Goal: Task Accomplishment & Management: Manage account settings

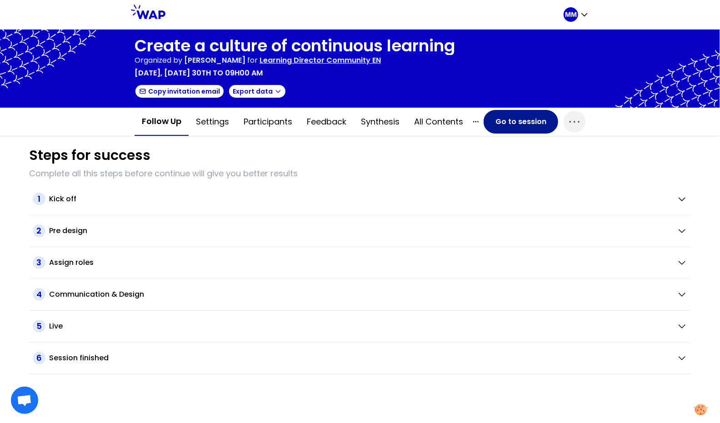
click at [511, 125] on button "Go to session" at bounding box center [520, 122] width 75 height 24
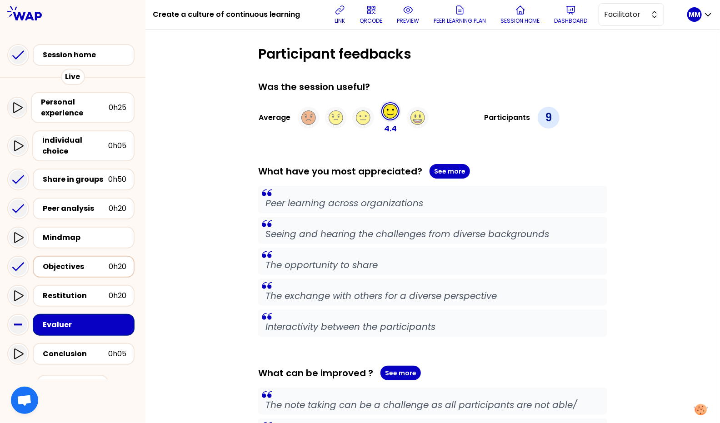
click at [67, 261] on div "Objectives" at bounding box center [76, 266] width 66 height 11
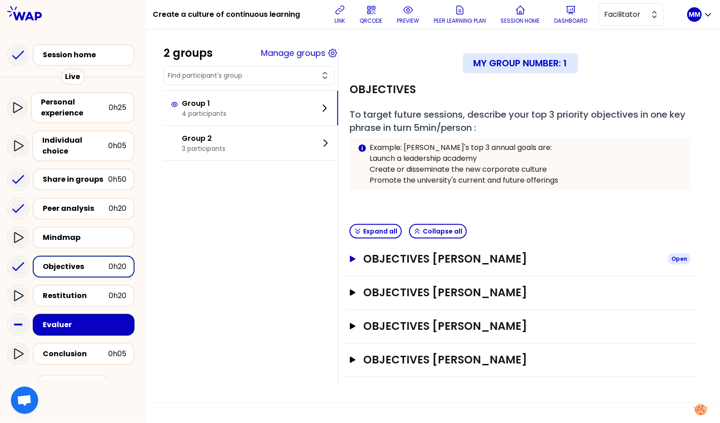
click at [410, 252] on h3 "OBJECTIVES Caroline Deforge" at bounding box center [511, 259] width 297 height 15
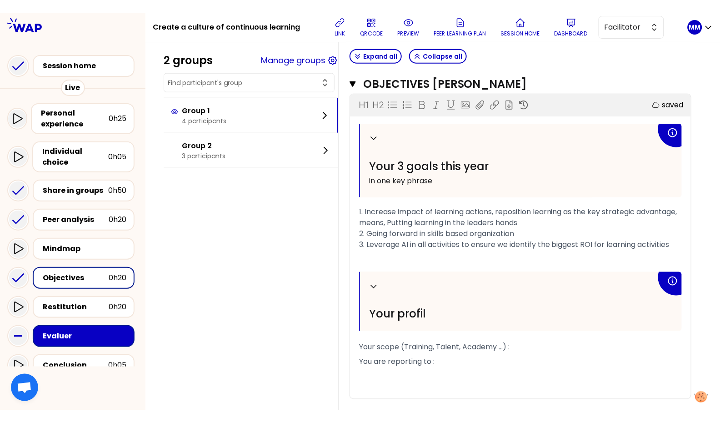
scroll to position [194, 0]
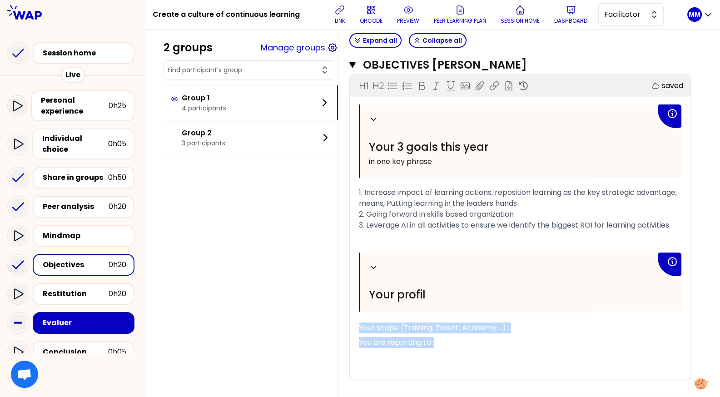
drag, startPoint x: 387, startPoint y: 341, endPoint x: 364, endPoint y: 338, distance: 22.9
click at [364, 338] on div "Collapse Your 3 goals this year in one key phrase 1. Increase impact of learnin…" at bounding box center [520, 242] width 341 height 274
click at [643, 19] on span "Facilitator" at bounding box center [624, 14] width 41 height 11
click at [640, 40] on span "Editor" at bounding box center [636, 37] width 39 height 11
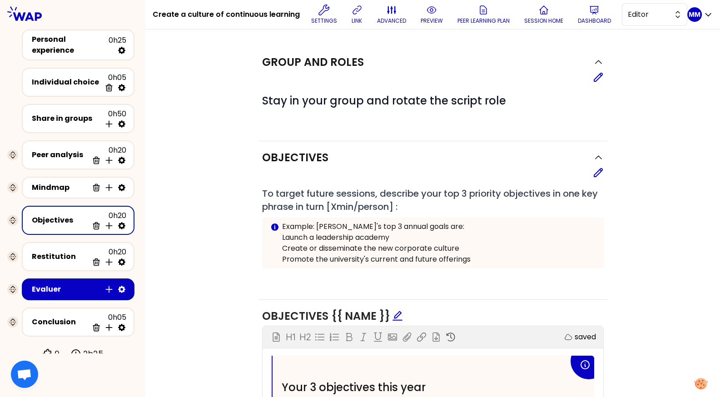
scroll to position [20, 0]
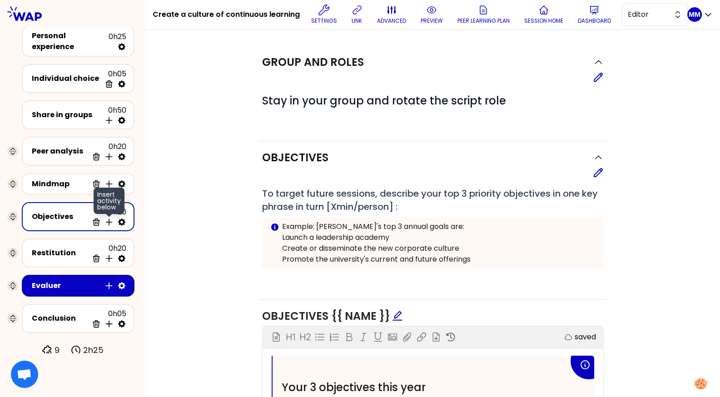
click at [109, 220] on icon at bounding box center [109, 222] width 6 height 6
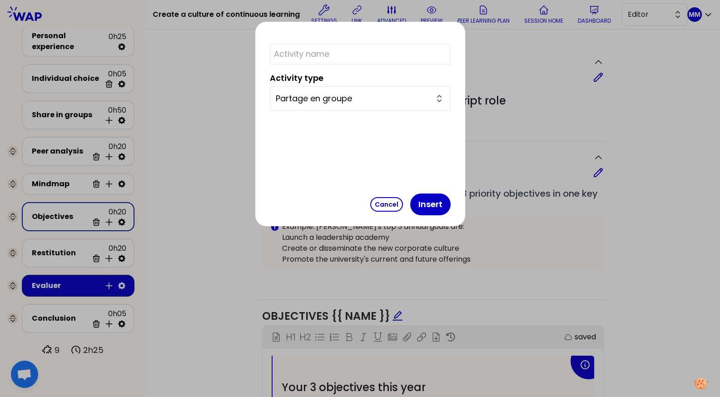
click at [391, 97] on input "Partage en groupe" at bounding box center [355, 98] width 158 height 13
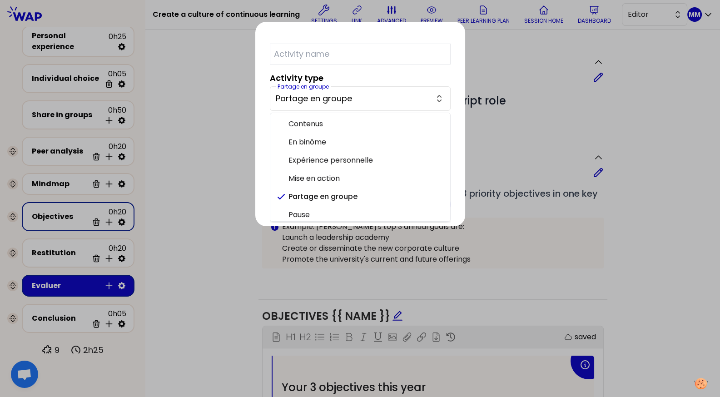
scroll to position [22, 0]
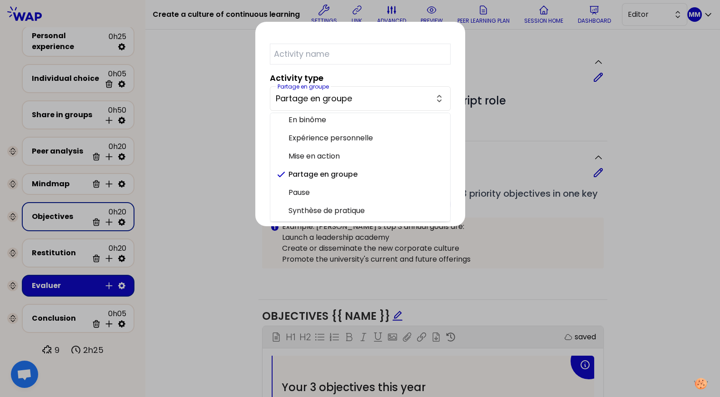
click at [482, 84] on div at bounding box center [360, 198] width 720 height 397
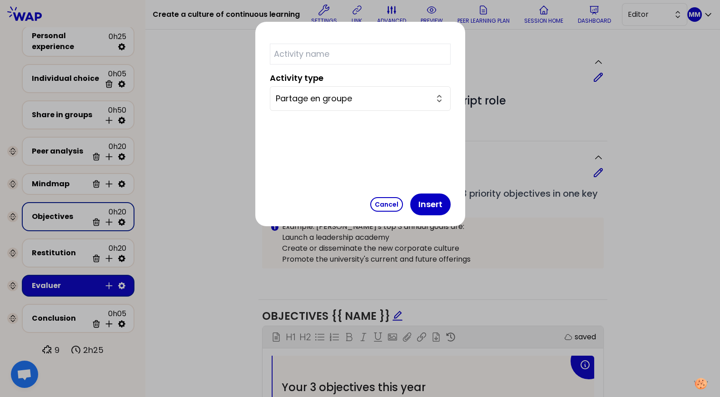
drag, startPoint x: 351, startPoint y: 203, endPoint x: 359, endPoint y: 196, distance: 10.6
click at [370, 204] on button "Cancel" at bounding box center [386, 204] width 33 height 15
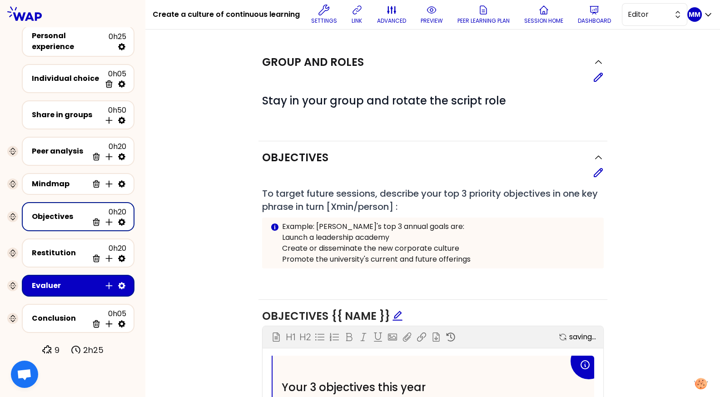
drag, startPoint x: 505, startPoint y: 88, endPoint x: 514, endPoint y: 78, distance: 13.8
click at [505, 70] on div "Group and roles" at bounding box center [424, 62] width 324 height 15
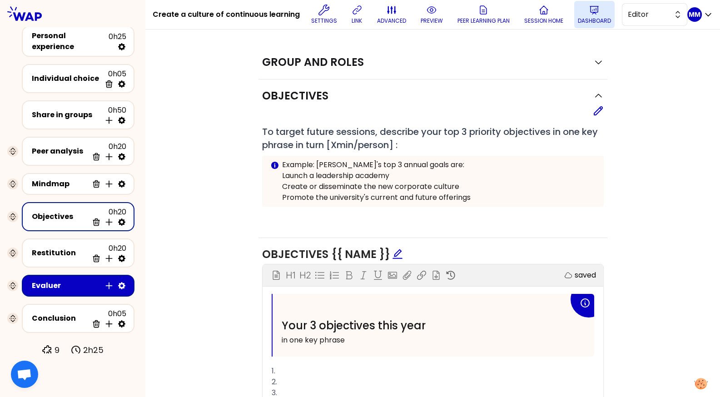
click at [578, 25] on p "Dashboard" at bounding box center [594, 20] width 33 height 7
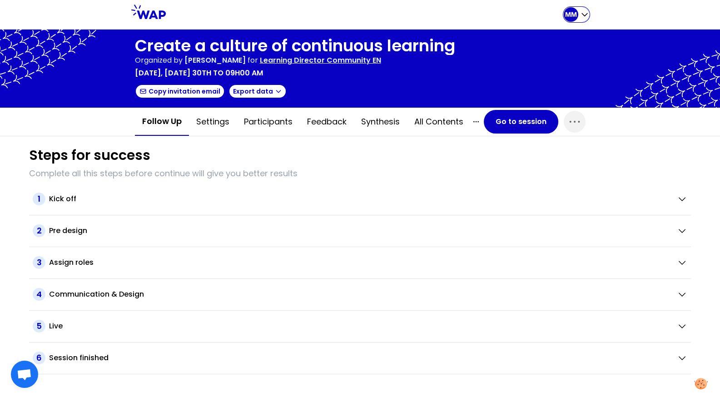
click at [581, 13] on icon "button" at bounding box center [584, 14] width 9 height 9
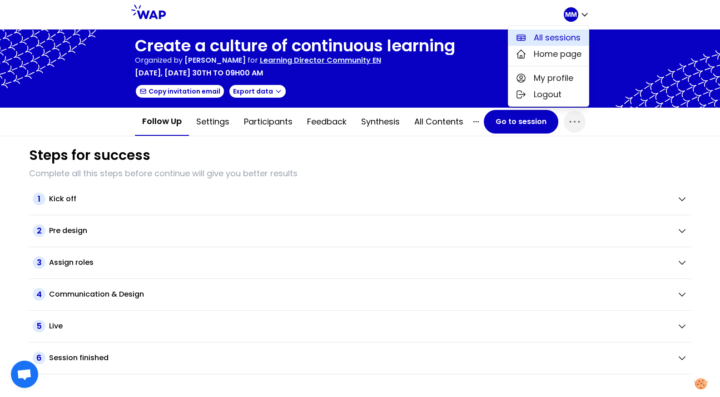
click at [573, 36] on span "All sessions" at bounding box center [557, 37] width 47 height 13
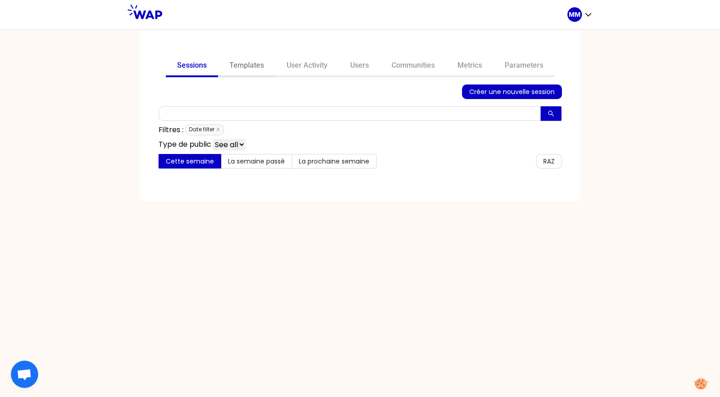
click at [243, 68] on link "Templates" at bounding box center [246, 66] width 57 height 22
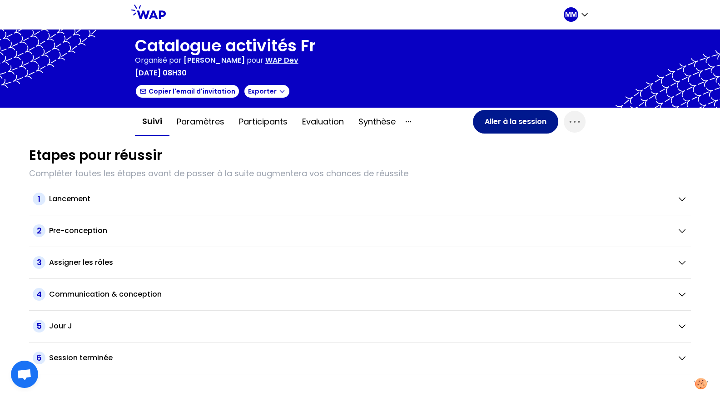
click at [495, 119] on button "Aller à la session" at bounding box center [515, 122] width 85 height 24
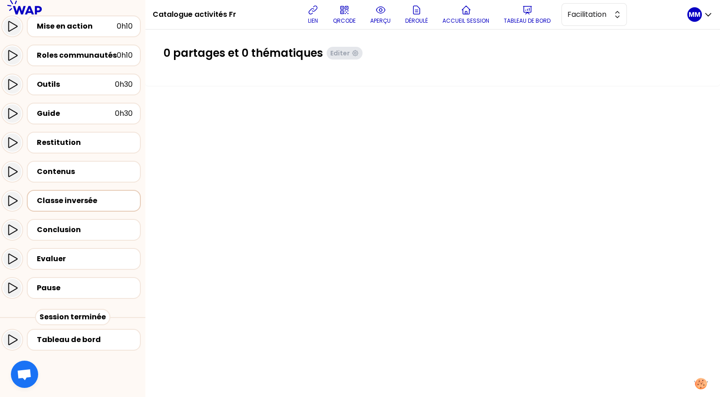
scroll to position [353, 0]
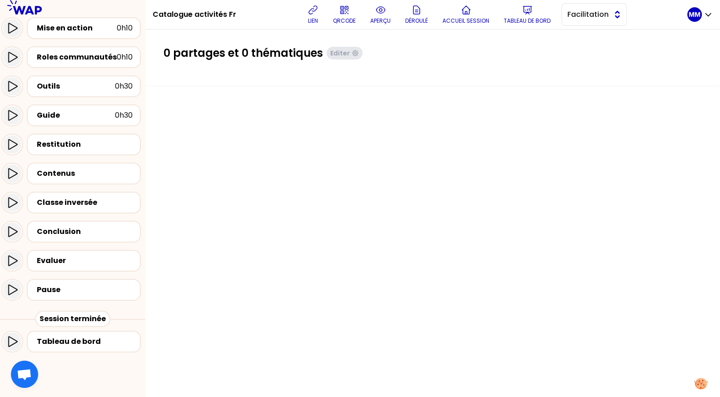
click at [613, 17] on button "Facilitation" at bounding box center [594, 14] width 65 height 23
drag, startPoint x: 614, startPoint y: 39, endPoint x: 604, endPoint y: 36, distance: 9.9
click at [614, 39] on span "Conception" at bounding box center [599, 37] width 39 height 11
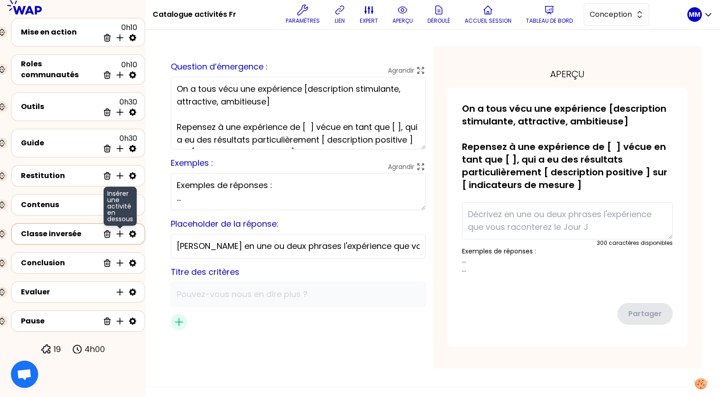
click at [119, 231] on icon at bounding box center [120, 234] width 6 height 6
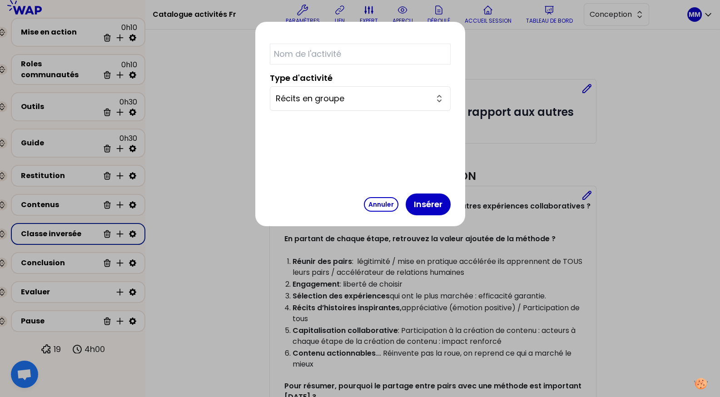
click at [367, 55] on input "text" at bounding box center [360, 54] width 181 height 21
type input "Objectifs"
click at [406, 194] on button "Insérer" at bounding box center [428, 205] width 45 height 22
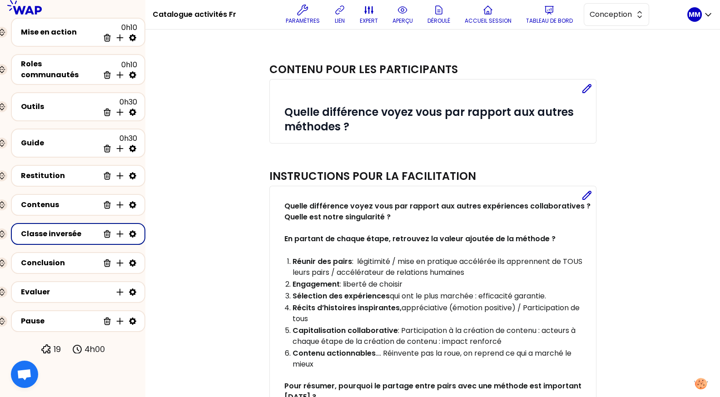
select select "4"
select select "5"
select select "false"
select select "Each"
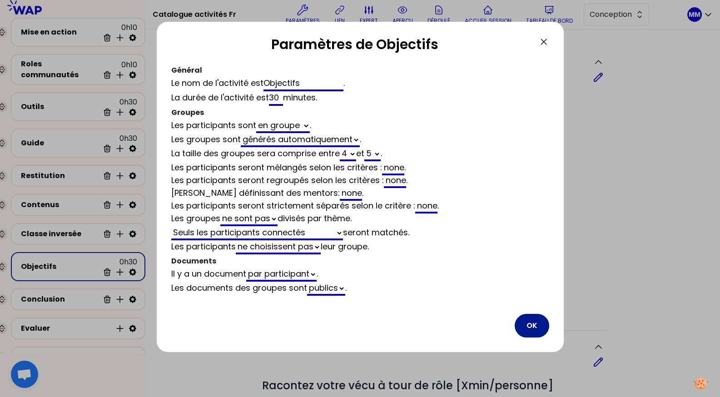
drag, startPoint x: 537, startPoint y: 322, endPoint x: 515, endPoint y: 317, distance: 22.3
click at [537, 322] on button "OK" at bounding box center [532, 326] width 35 height 24
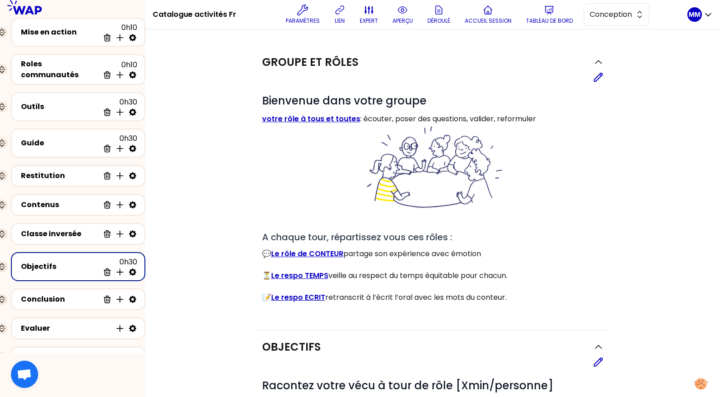
drag, startPoint x: 596, startPoint y: 75, endPoint x: 582, endPoint y: 126, distance: 52.2
click at [596, 75] on icon at bounding box center [598, 77] width 11 height 11
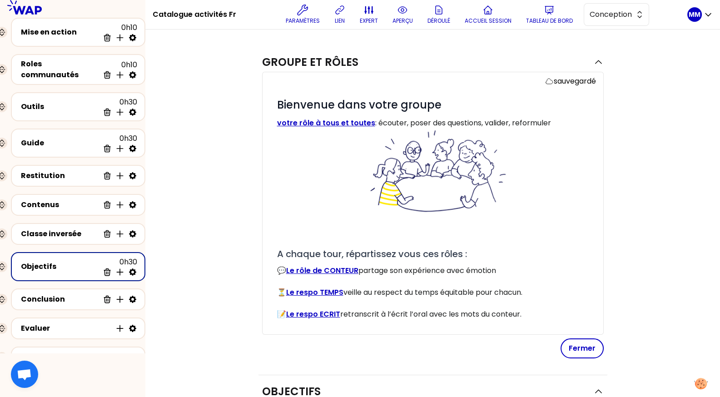
click at [550, 222] on div at bounding box center [436, 178] width 319 height 99
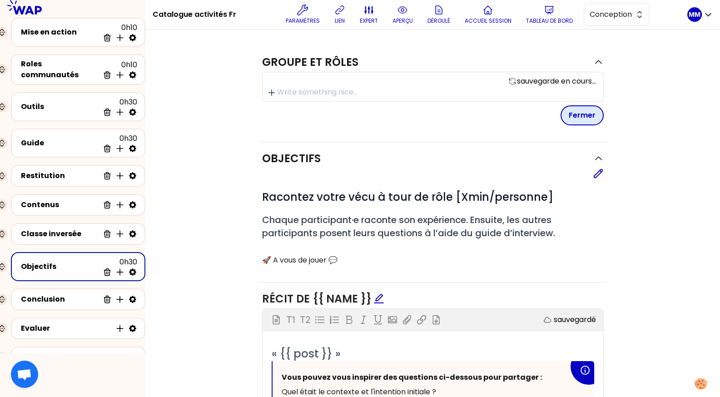
click at [579, 117] on button "Fermer" at bounding box center [582, 115] width 43 height 20
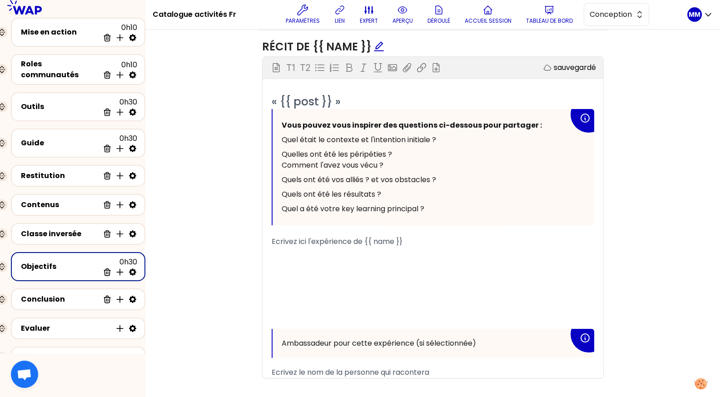
scroll to position [235, 0]
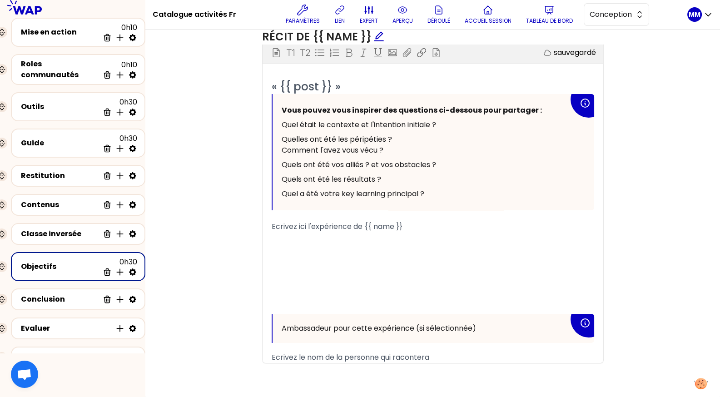
click at [422, 264] on p "﻿" at bounding box center [433, 263] width 323 height 15
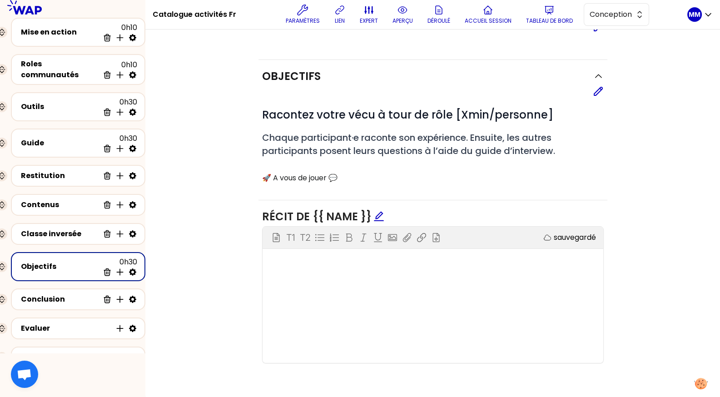
click at [377, 216] on icon "edit" at bounding box center [378, 216] width 11 height 11
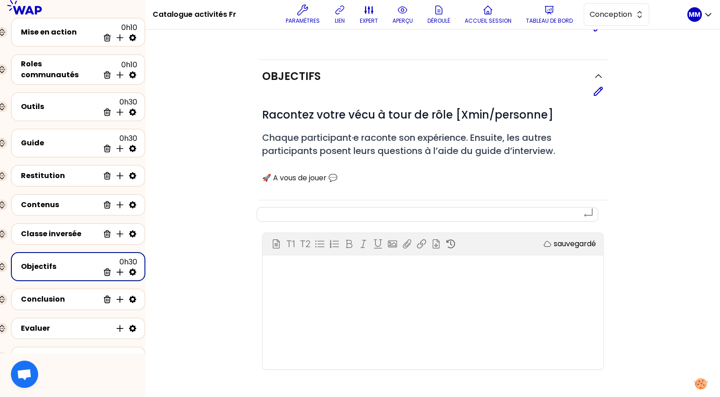
click at [442, 65] on div "Objectifs Editer # Racontez votre vécu à tour de rôle [Xmin/personne] # Chaque …" at bounding box center [433, 130] width 349 height 140
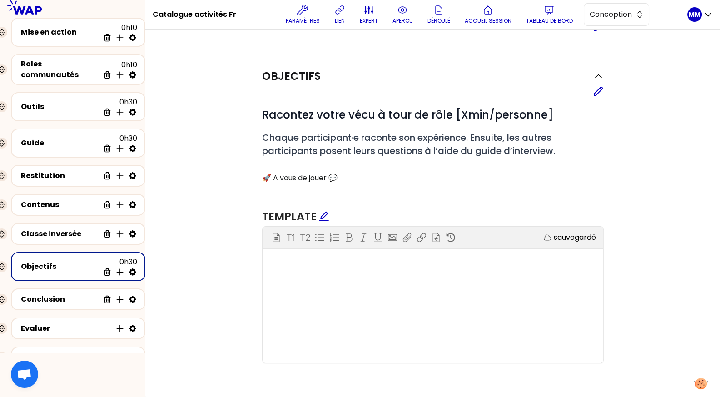
click at [598, 92] on icon at bounding box center [598, 91] width 8 height 8
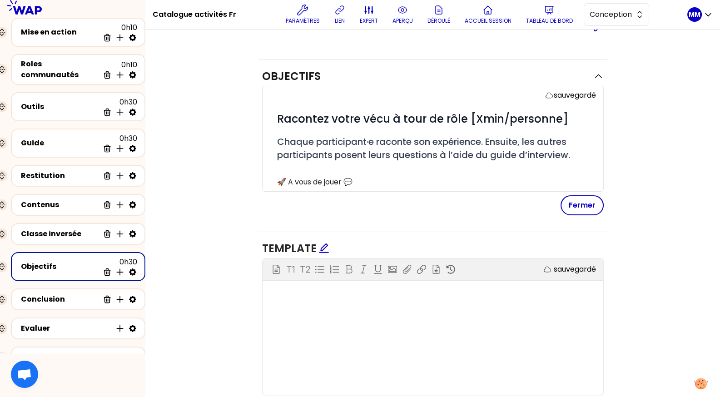
click at [518, 134] on div "# Racontez votre vécu à tour de rôle [Xmin/personne] # Chaque participant·e rac…" at bounding box center [436, 150] width 319 height 76
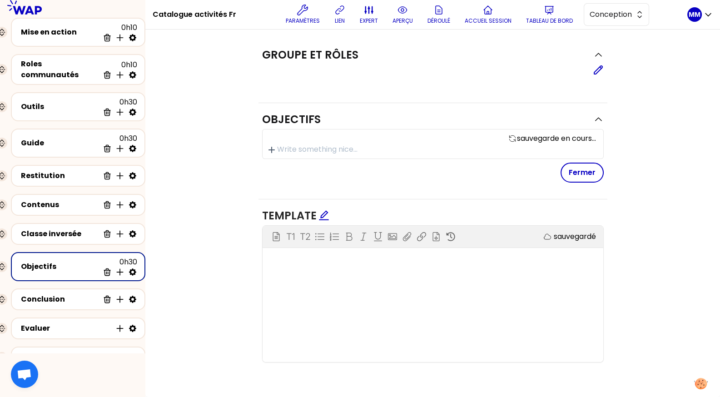
scroll to position [7, 0]
click at [461, 292] on div "Bloc d'instruction T1 T2 Exporter sauvegardé ﻿" at bounding box center [433, 294] width 341 height 136
click at [662, 176] on div "Objectifs sauvegardé Fermer Template Bloc d'instruction T1 T2 Exporter sauvegar…" at bounding box center [433, 242] width 538 height 276
click at [585, 171] on button "Fermer" at bounding box center [582, 173] width 43 height 20
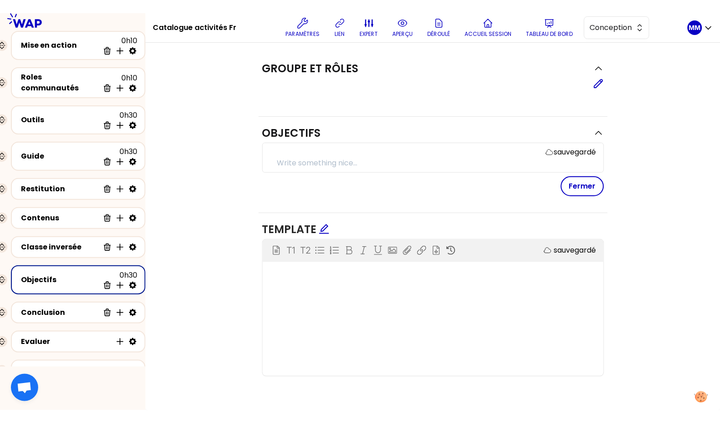
scroll to position [0, 0]
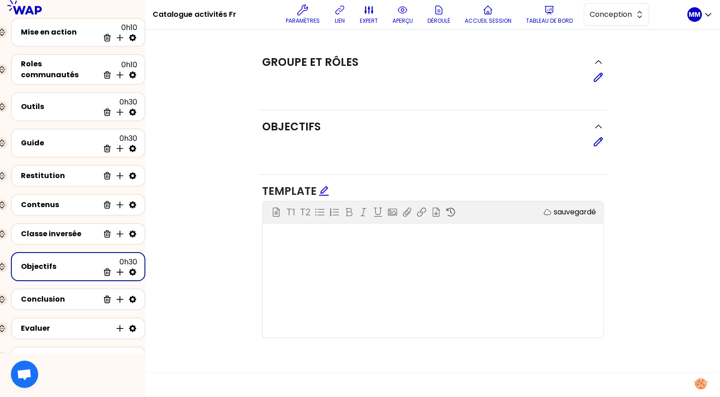
click at [221, 15] on h1 "Catalogue activités Fr" at bounding box center [195, 14] width 84 height 29
copy div "Catalogue activités Fr"
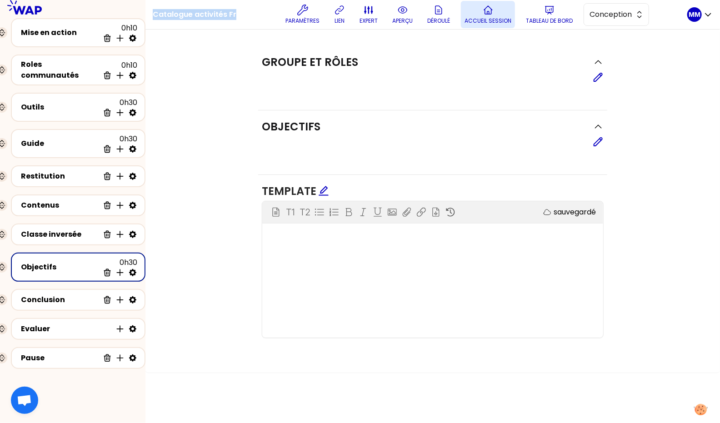
scroll to position [333, 0]
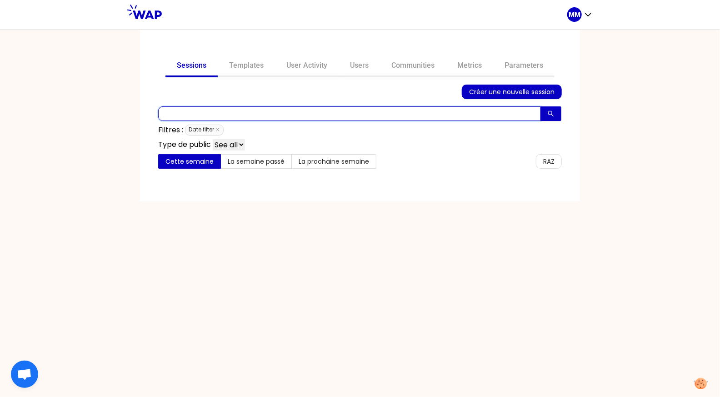
click at [221, 115] on input "text" at bounding box center [349, 113] width 383 height 15
paste input "Catalogue activités Fr"
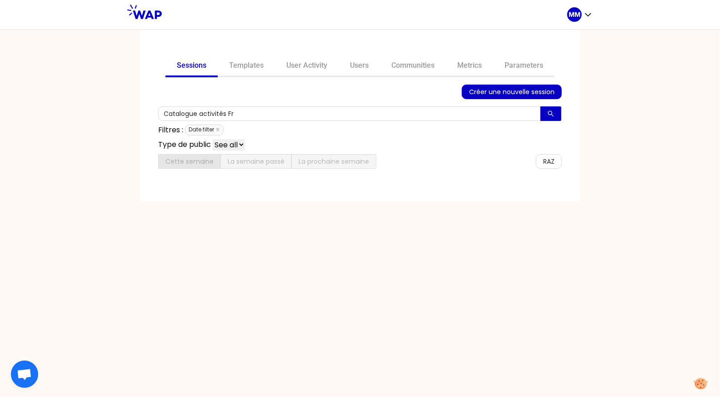
drag, startPoint x: 219, startPoint y: 129, endPoint x: 223, endPoint y: 123, distance: 6.9
click at [219, 129] on icon "close" at bounding box center [217, 129] width 5 height 5
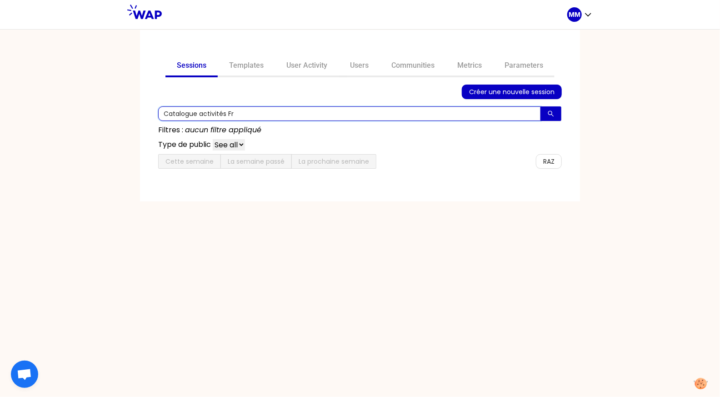
click at [233, 114] on input "Catalogue activités Fr" at bounding box center [349, 113] width 383 height 15
type input "Catalogue activités"
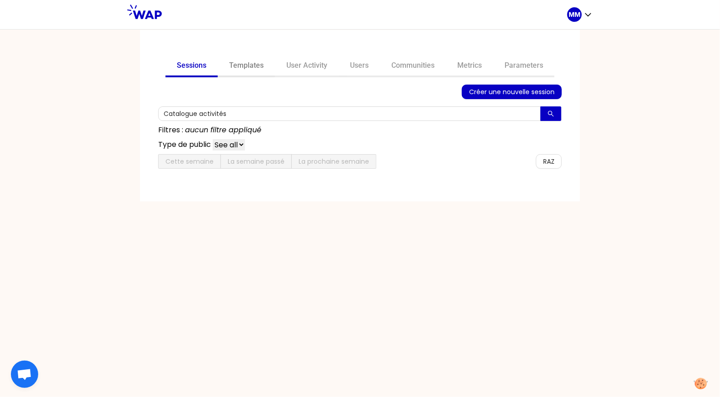
click at [254, 65] on link "Templates" at bounding box center [246, 66] width 57 height 22
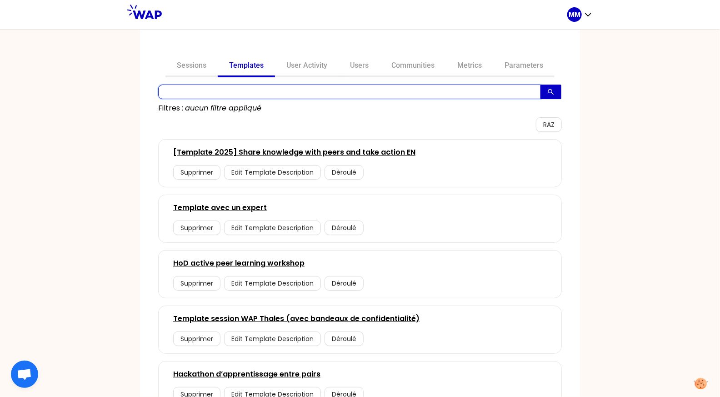
click at [260, 96] on input "text" at bounding box center [349, 92] width 383 height 15
paste input "Catalogue activités Fr"
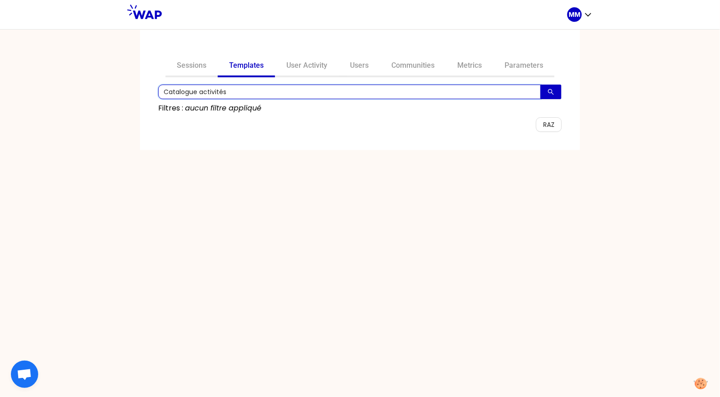
click at [217, 94] on input "Catalogue activités" at bounding box center [349, 92] width 383 height 15
type input "Catalogue"
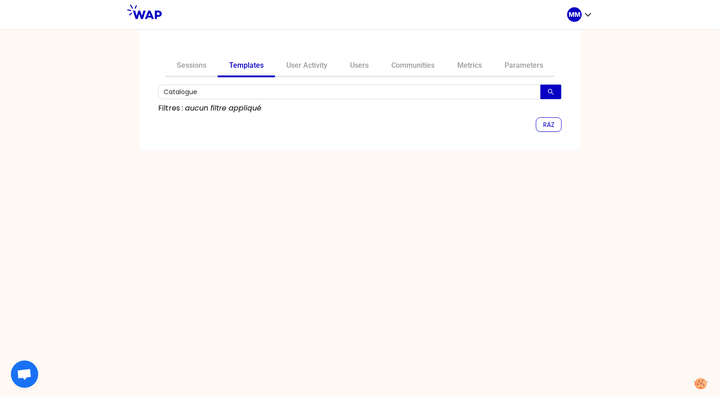
click at [548, 126] on span "RAZ" at bounding box center [548, 124] width 11 height 10
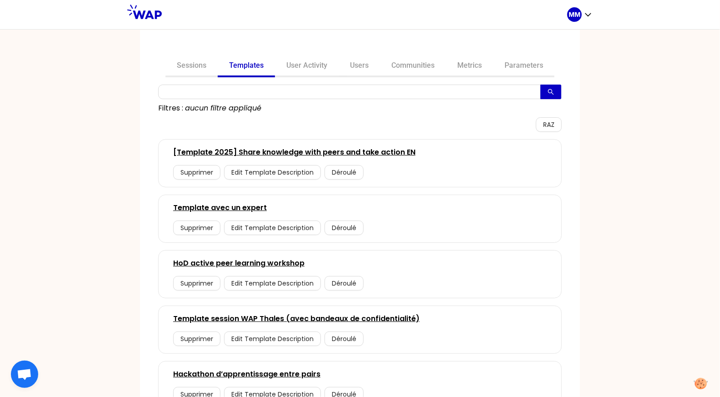
click at [597, 200] on div "Sessions Templates User Activity Users Communities Metrics Parameters Filtres :…" at bounding box center [360, 213] width 720 height 368
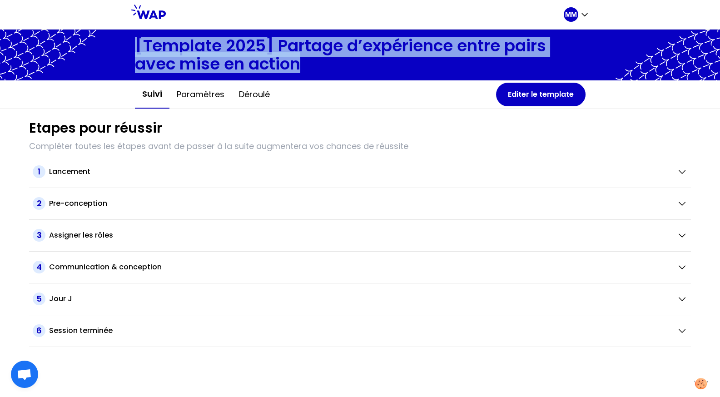
drag, startPoint x: 313, startPoint y: 66, endPoint x: 112, endPoint y: 50, distance: 201.9
click at [112, 50] on div "[Template 2025] Partage d’expérience entre pairs avec mise en action" at bounding box center [360, 55] width 720 height 51
click at [539, 98] on button "Editer le template" at bounding box center [541, 95] width 90 height 24
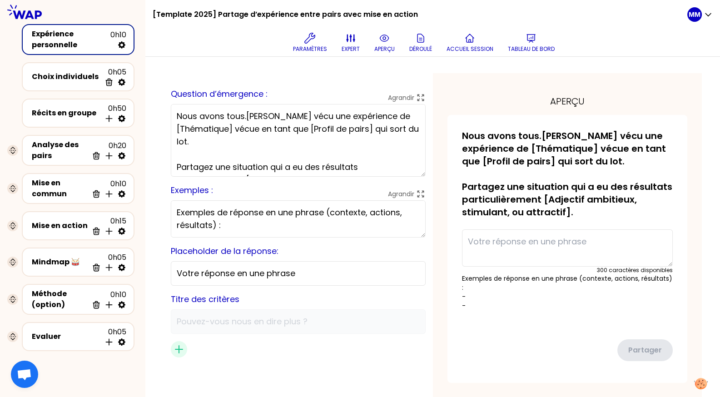
scroll to position [18, 0]
click at [106, 230] on icon at bounding box center [109, 232] width 6 height 6
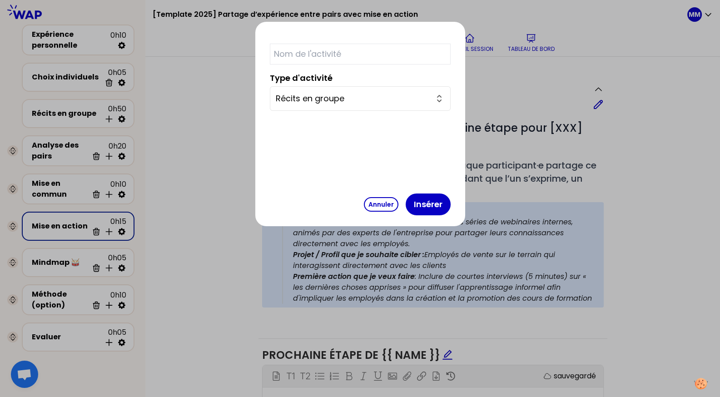
drag, startPoint x: 359, startPoint y: 100, endPoint x: 367, endPoint y: 110, distance: 13.0
click at [359, 100] on input "Récits en groupe" at bounding box center [355, 98] width 158 height 13
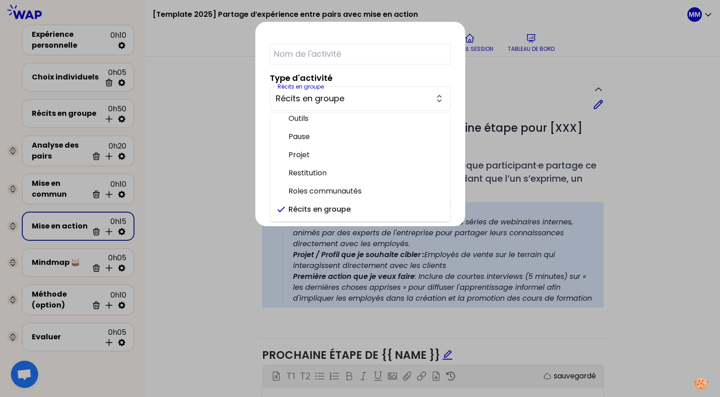
scroll to position [204, 0]
click at [490, 100] on div at bounding box center [360, 198] width 720 height 397
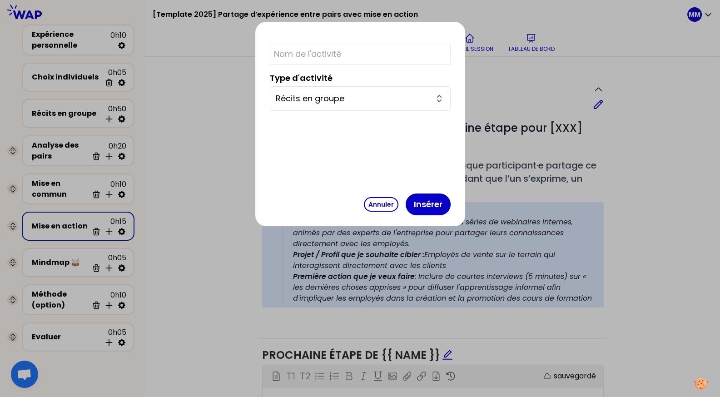
drag, startPoint x: 350, startPoint y: 204, endPoint x: 395, endPoint y: 165, distance: 59.9
click at [364, 204] on button "Annuler" at bounding box center [381, 204] width 35 height 15
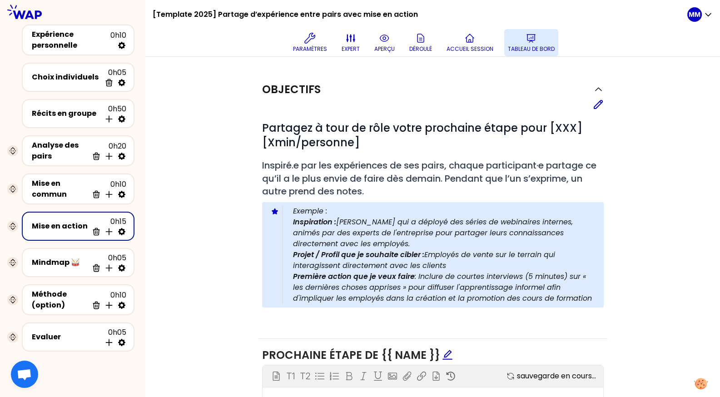
click at [525, 48] on p "Tableau de bord" at bounding box center [531, 48] width 47 height 7
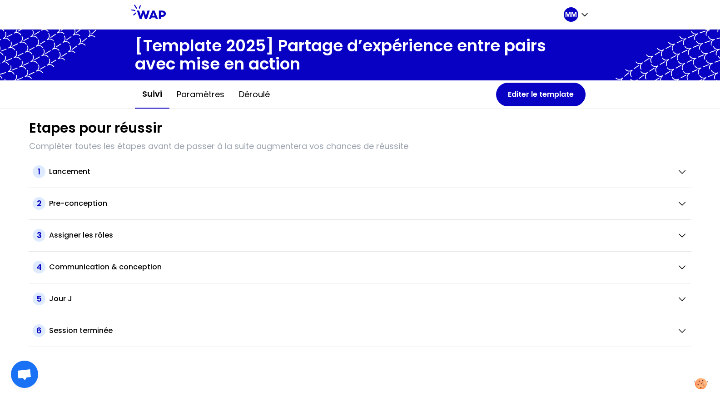
click at [572, 22] on div "MM" at bounding box center [576, 14] width 25 height 29
click at [573, 17] on p "MM" at bounding box center [571, 14] width 12 height 9
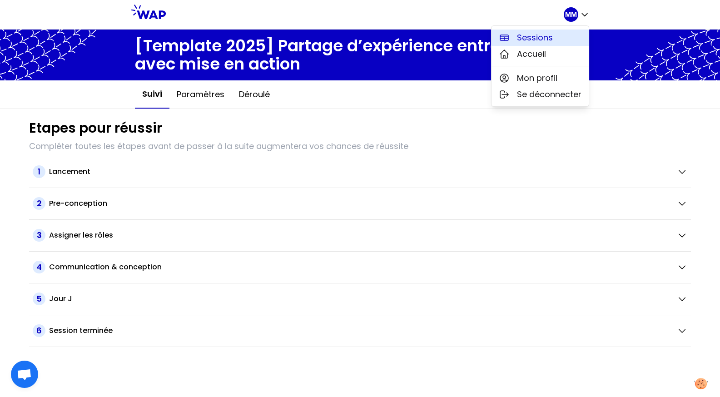
click at [524, 40] on span "Sessions" at bounding box center [535, 37] width 36 height 13
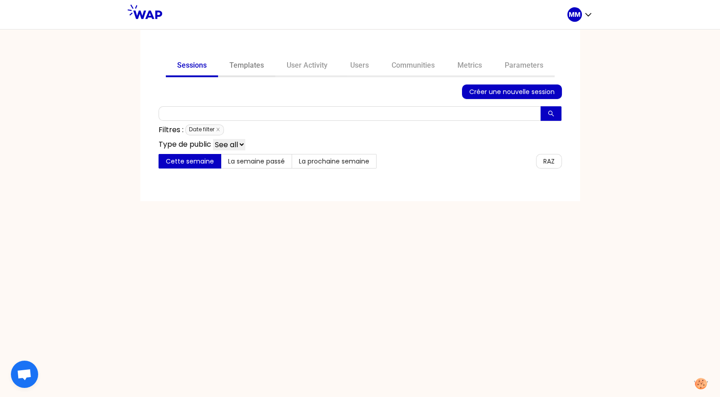
click at [251, 66] on link "Templates" at bounding box center [246, 66] width 57 height 22
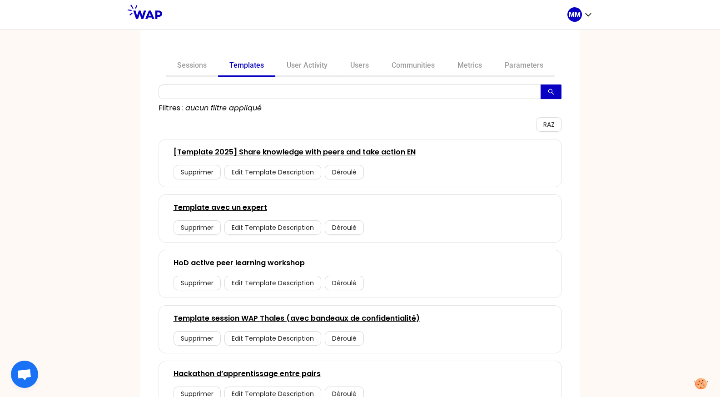
click at [373, 152] on link "[Template 2025] Share knowledge with peers and take action EN" at bounding box center [295, 152] width 242 height 11
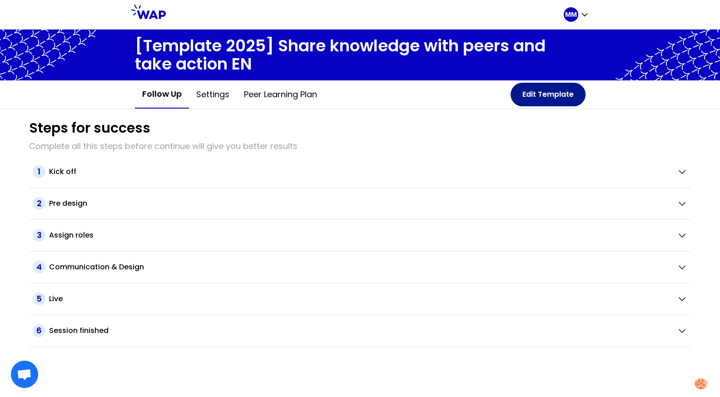
click at [525, 99] on button "Edit Template" at bounding box center [548, 95] width 75 height 24
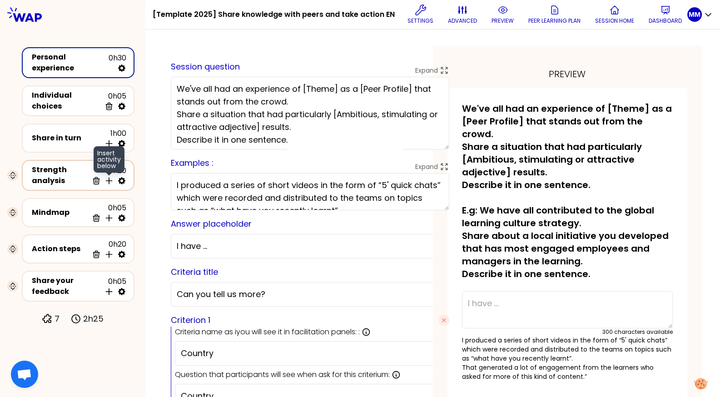
click at [107, 176] on icon at bounding box center [109, 180] width 9 height 9
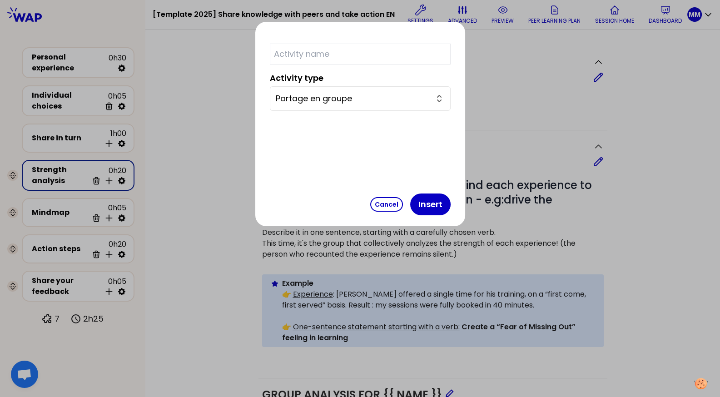
click at [324, 97] on input "Partage en groupe" at bounding box center [355, 98] width 158 height 13
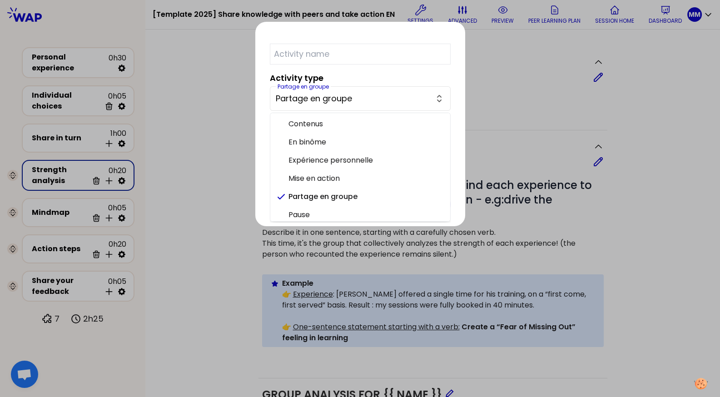
click at [225, 127] on div at bounding box center [360, 198] width 720 height 397
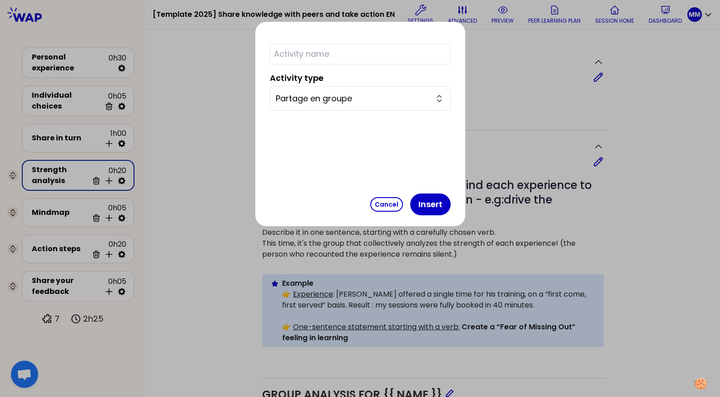
drag, startPoint x: 357, startPoint y: 200, endPoint x: 361, endPoint y: 133, distance: 67.8
click at [370, 200] on button "Cancel" at bounding box center [386, 204] width 33 height 15
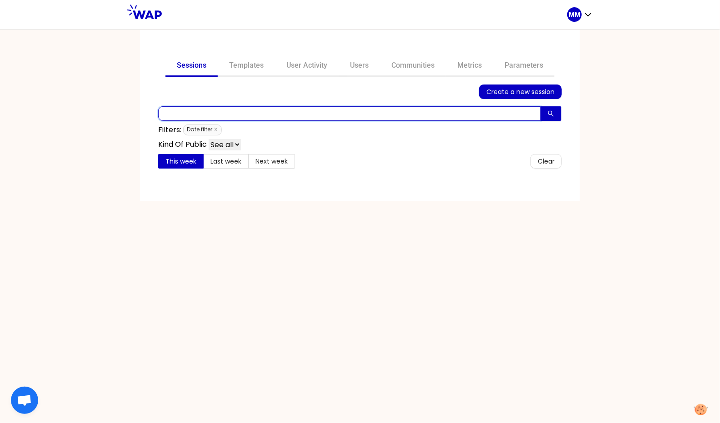
click at [292, 114] on input "text" at bounding box center [349, 113] width 383 height 15
type input "roadmap"
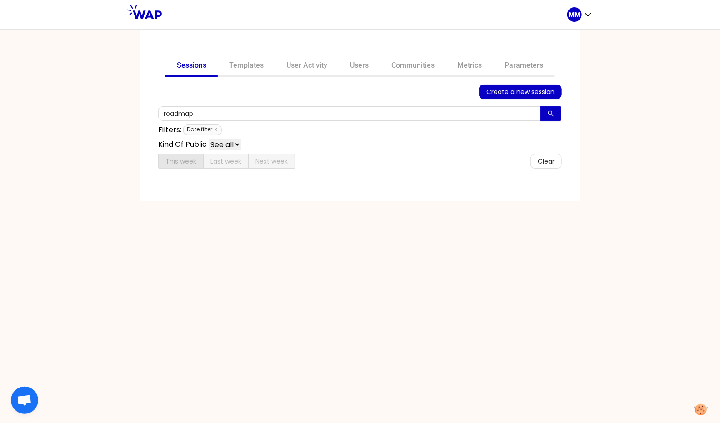
click at [218, 129] on span "Date filter" at bounding box center [202, 129] width 39 height 11
click at [217, 129] on icon "close" at bounding box center [216, 129] width 5 height 5
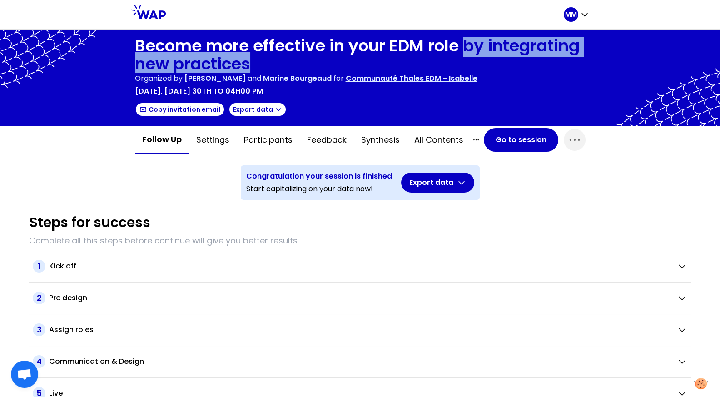
drag, startPoint x: 462, startPoint y: 44, endPoint x: 474, endPoint y: 61, distance: 21.2
click at [474, 61] on h1 "Become more effective in your EDM role by integrating new practices" at bounding box center [360, 55] width 451 height 36
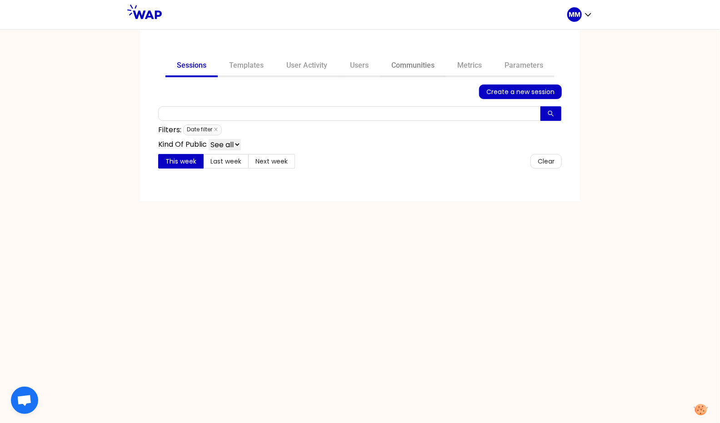
click at [418, 69] on link "Communities" at bounding box center [413, 66] width 66 height 22
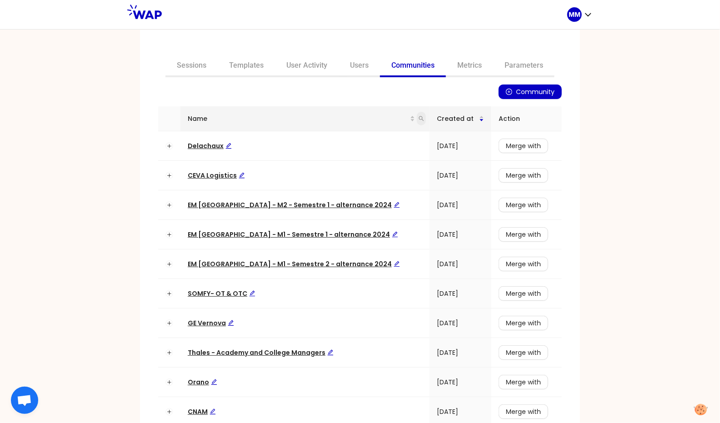
click at [419, 118] on icon "search" at bounding box center [421, 118] width 5 height 5
type input "e"
click at [214, 174] on span "CEVA Logistics" at bounding box center [216, 175] width 57 height 9
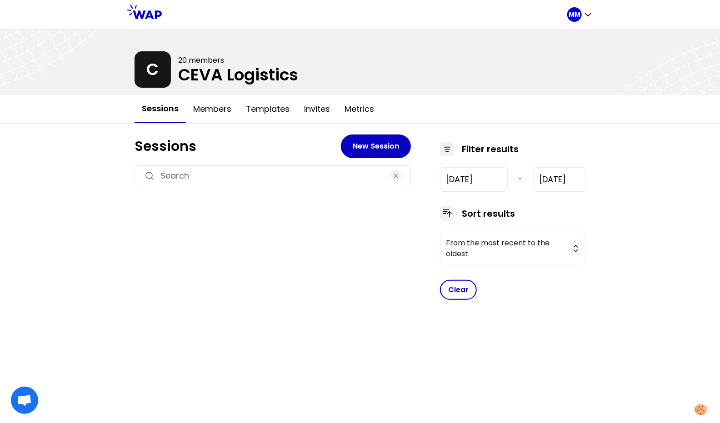
type input "[DATE]"
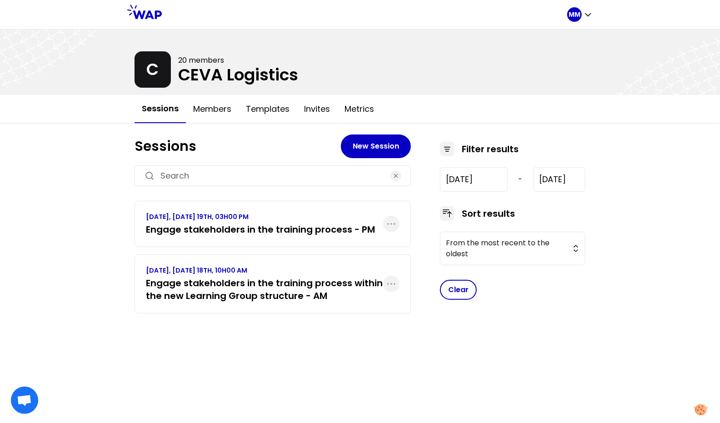
click at [232, 227] on h3 "Engage stakeholders in the training process - PM" at bounding box center [260, 229] width 229 height 13
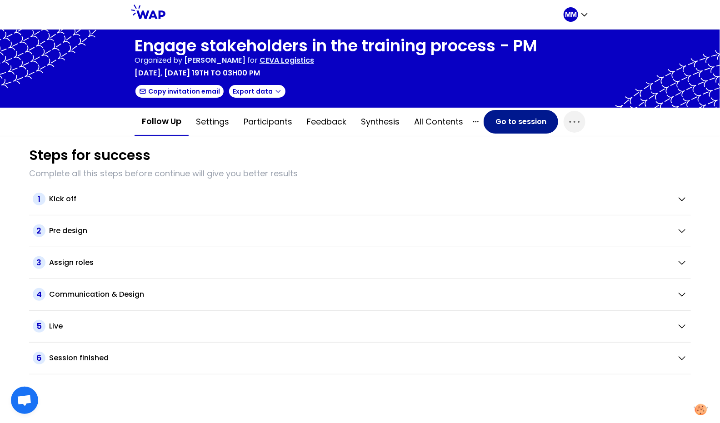
click at [513, 127] on button "Go to session" at bounding box center [520, 122] width 75 height 24
